Goal: Task Accomplishment & Management: Use online tool/utility

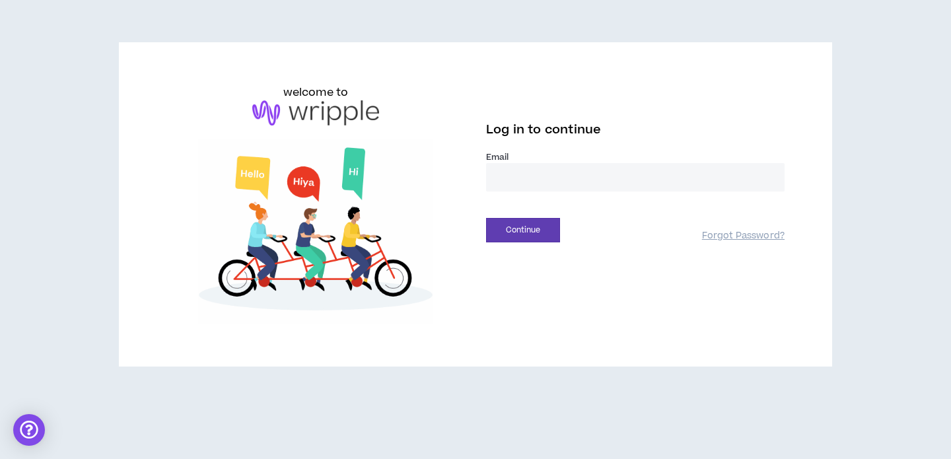
click at [568, 177] on input "email" at bounding box center [635, 177] width 298 height 28
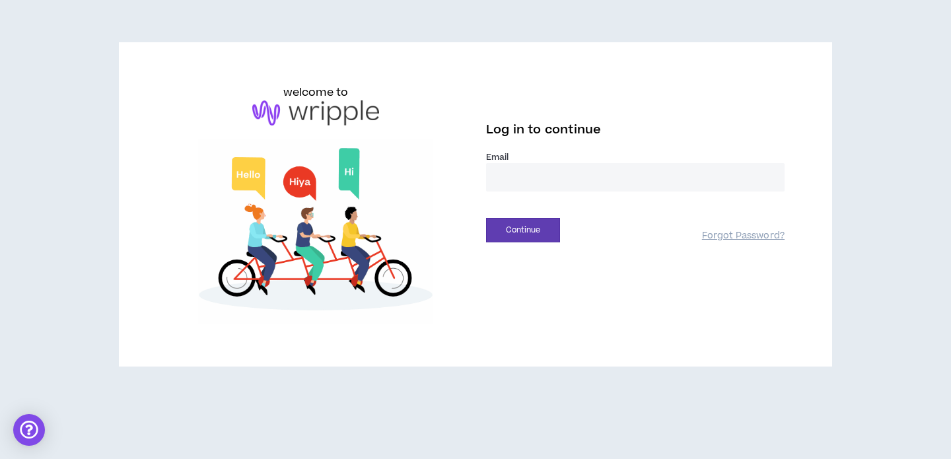
type input "**********"
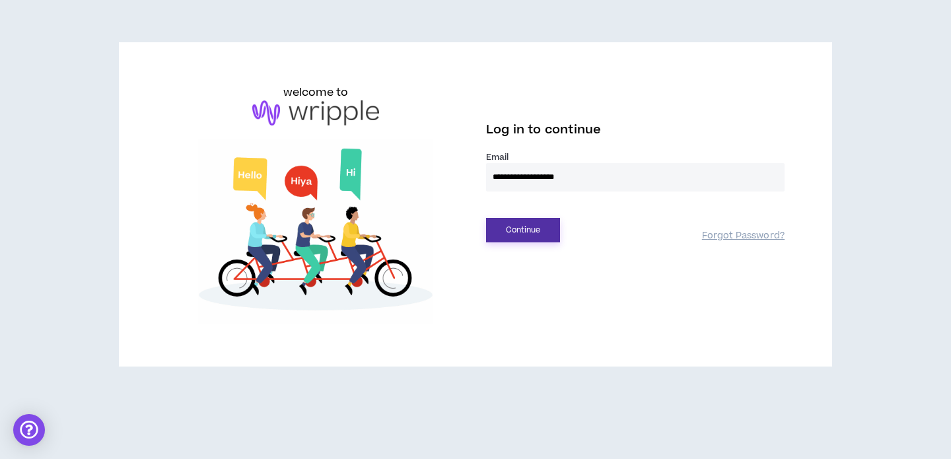
click at [523, 232] on button "Continue" at bounding box center [523, 230] width 74 height 24
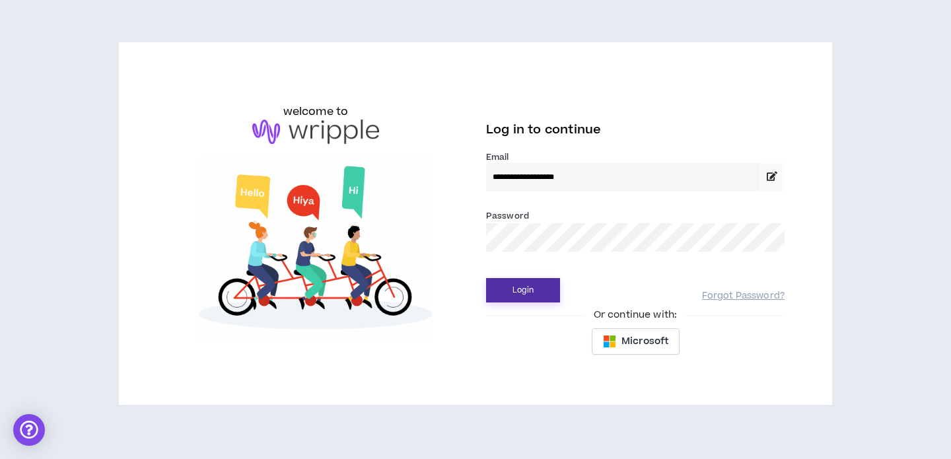
click at [520, 284] on button "Login" at bounding box center [523, 290] width 74 height 24
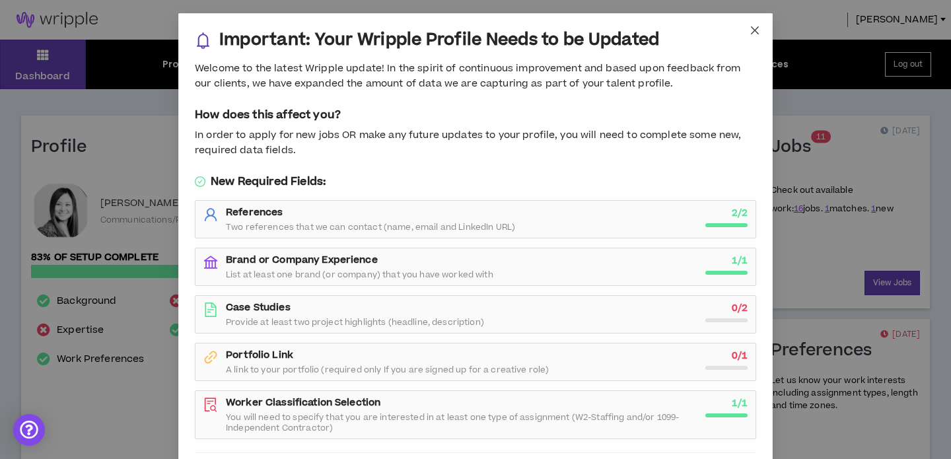
click at [756, 34] on icon "close" at bounding box center [754, 30] width 11 height 11
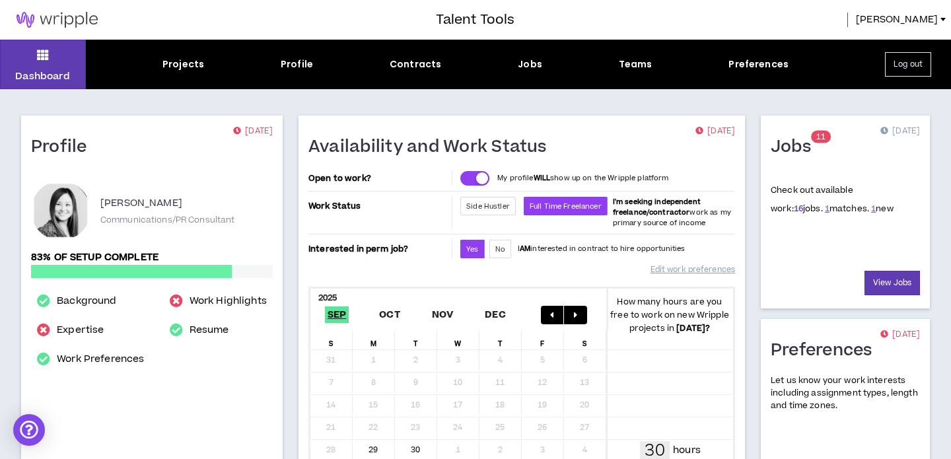
click at [793, 203] on link "16" at bounding box center [797, 209] width 9 height 12
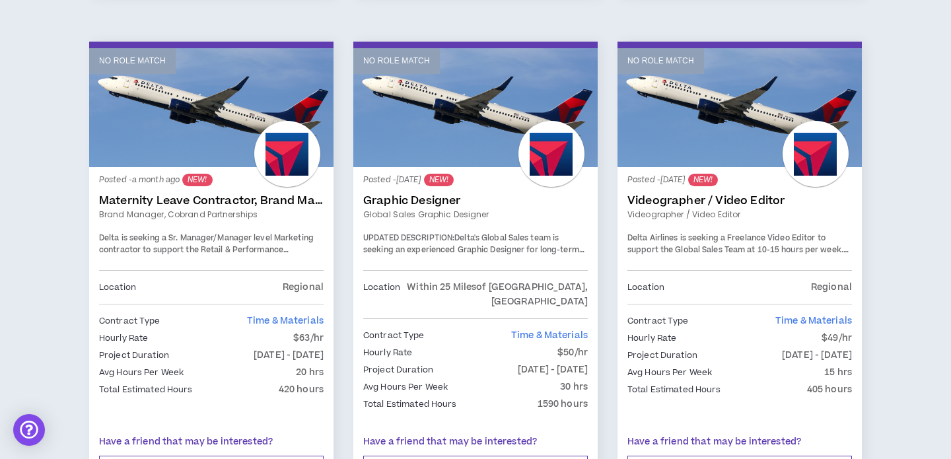
scroll to position [2306, 0]
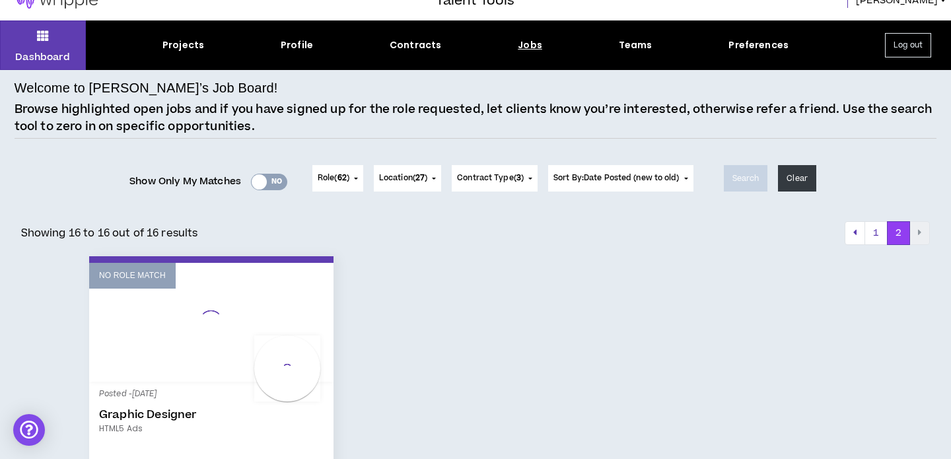
scroll to position [364, 0]
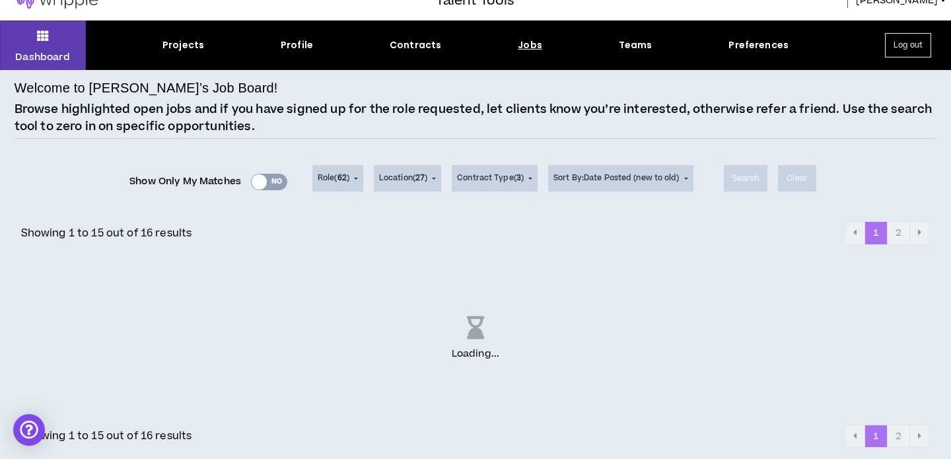
scroll to position [2306, 0]
